Goal: Task Accomplishment & Management: Manage account settings

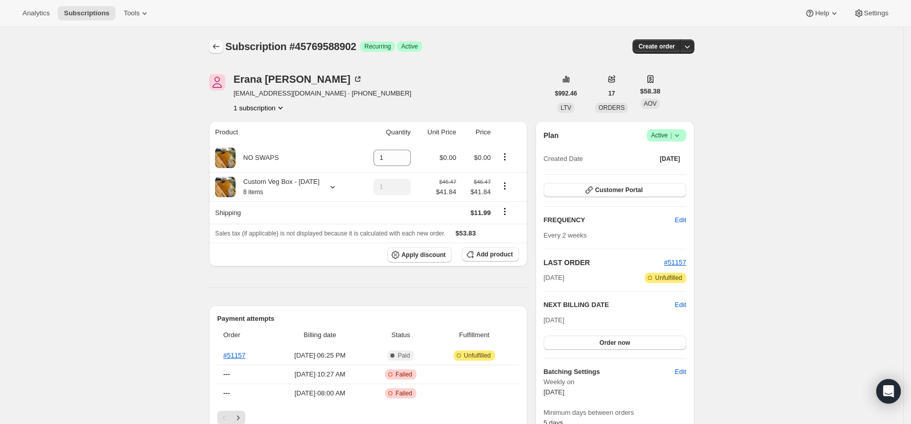
click at [215, 47] on icon "Subscriptions" at bounding box center [216, 46] width 10 height 10
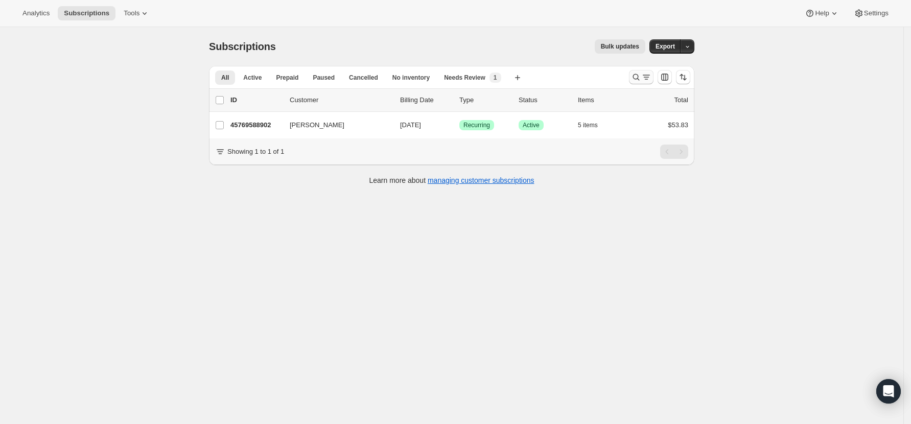
click at [641, 76] on icon "Search and filter results" at bounding box center [636, 77] width 10 height 10
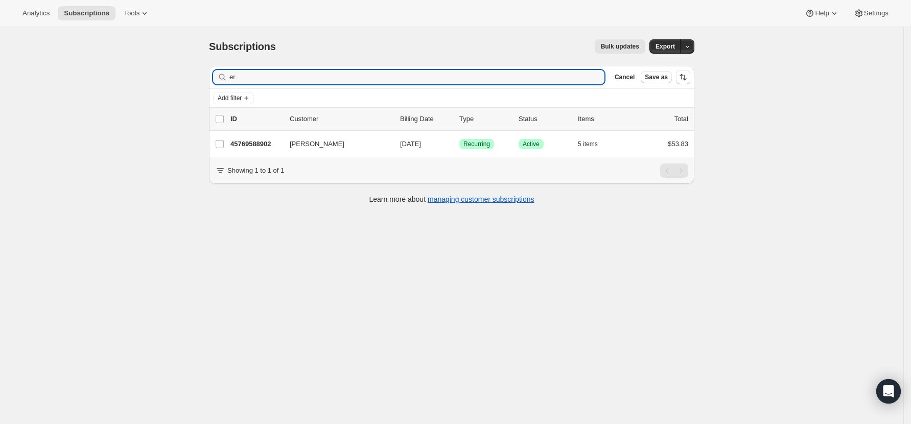
type input "e"
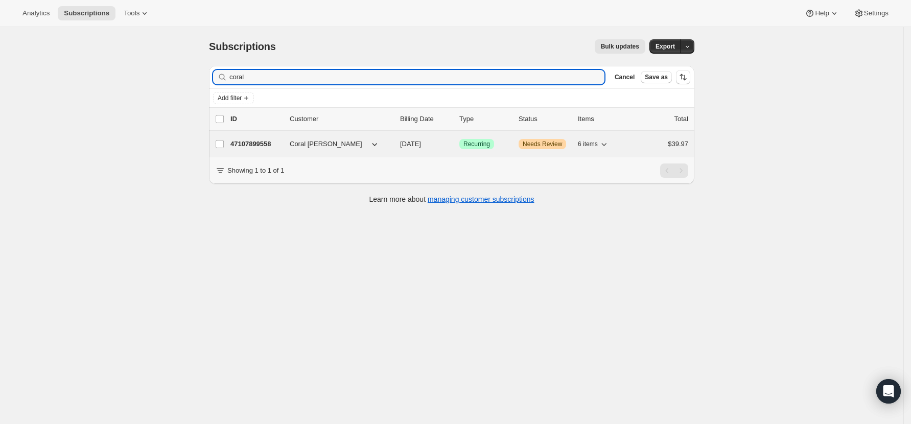
type input "coral"
click at [254, 147] on p "47107899558" at bounding box center [255, 144] width 51 height 10
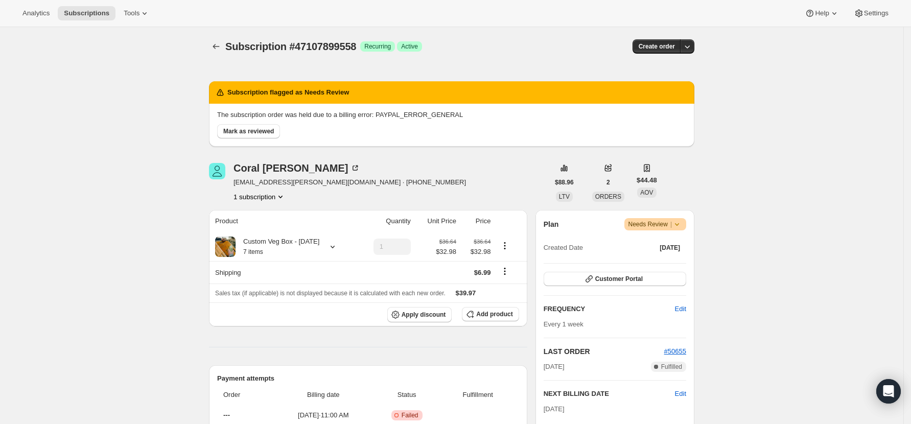
scroll to position [68, 0]
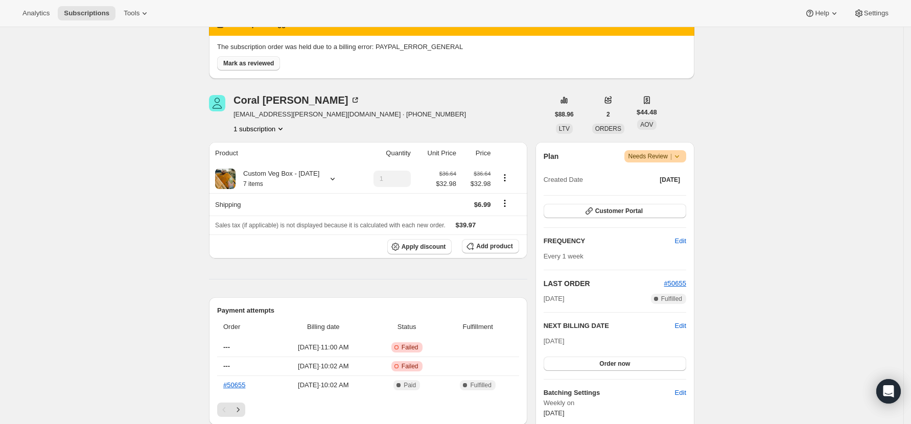
click at [243, 67] on span "Mark as reviewed" at bounding box center [248, 63] width 51 height 8
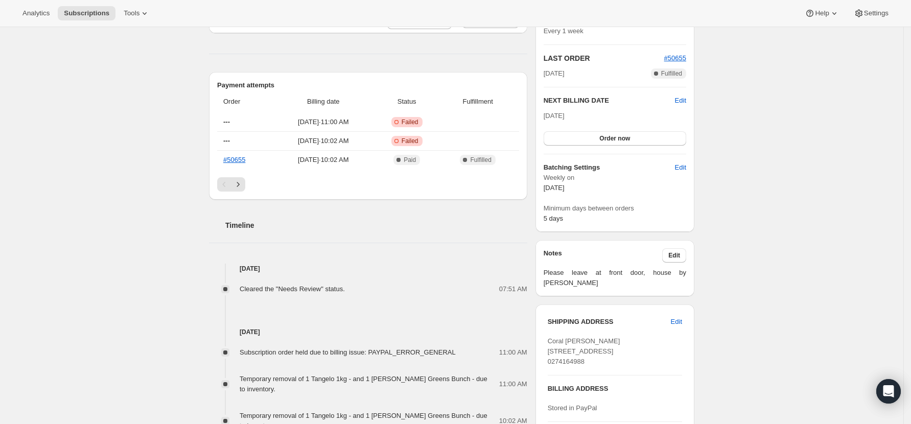
scroll to position [136, 0]
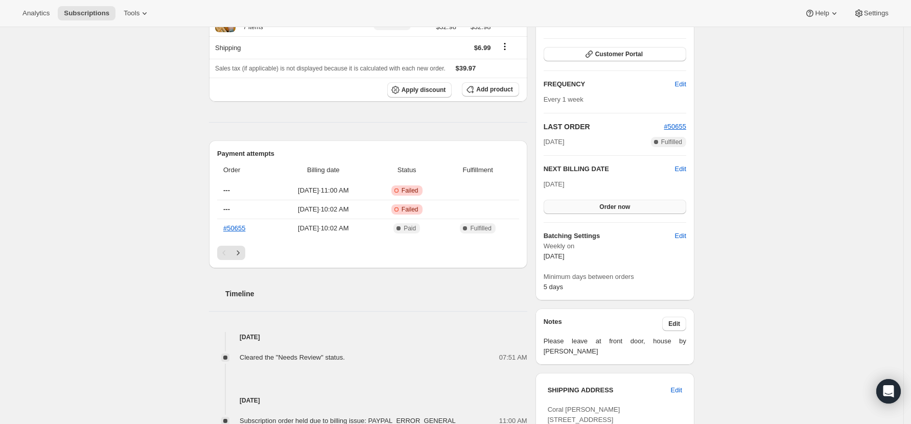
click at [603, 203] on span "Order now" at bounding box center [614, 207] width 31 height 8
click at [603, 203] on span "Click to confirm" at bounding box center [614, 207] width 46 height 8
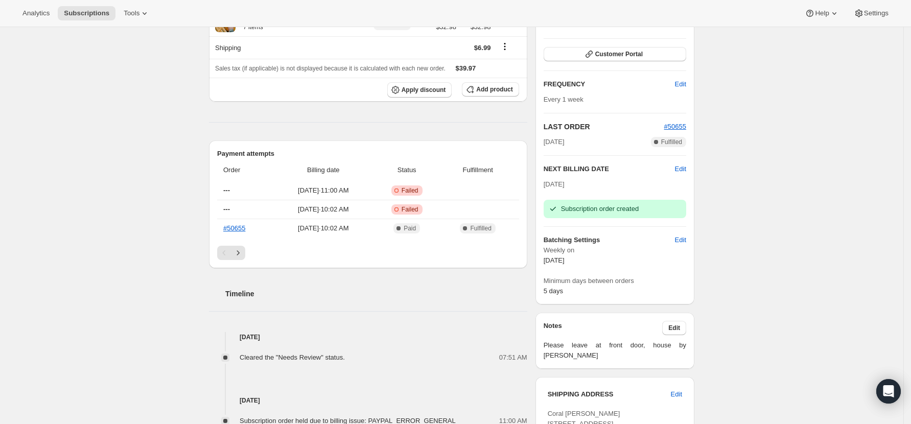
scroll to position [0, 0]
